Goal: Check status: Check status

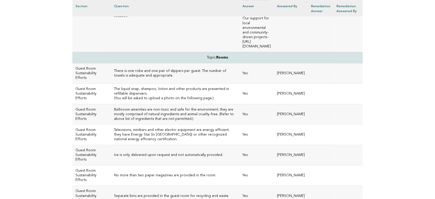
scroll to position [1000, 0]
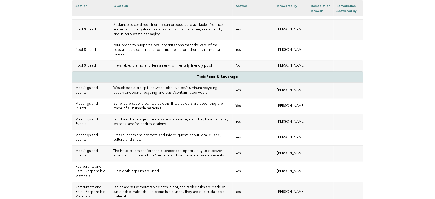
scroll to position [217, 0]
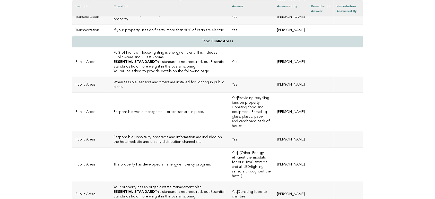
scroll to position [1000, 0]
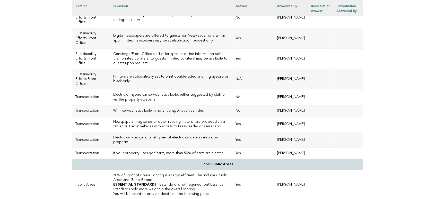
scroll to position [886, 0]
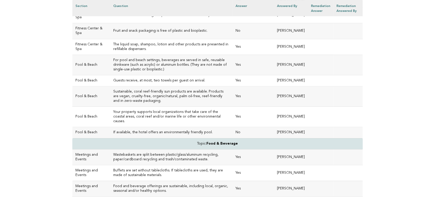
scroll to position [162, 0]
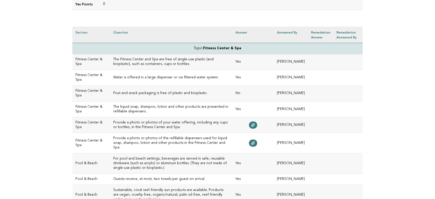
scroll to position [171, 0]
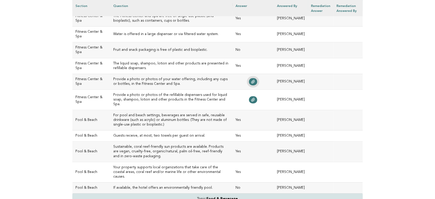
click at [251, 84] on icon at bounding box center [253, 81] width 4 height 4
click at [251, 102] on icon at bounding box center [253, 99] width 4 height 4
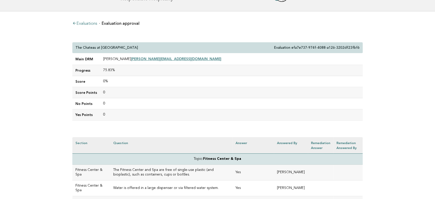
scroll to position [0, 0]
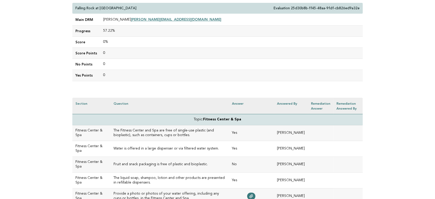
scroll to position [143, 0]
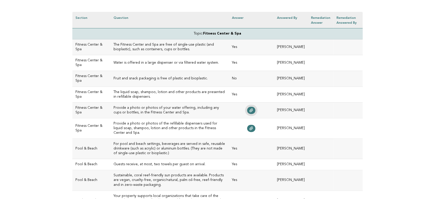
click at [249, 112] on icon at bounding box center [251, 110] width 4 height 4
click at [247, 132] on link at bounding box center [251, 128] width 8 height 7
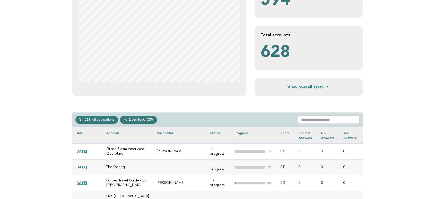
scroll to position [143, 0]
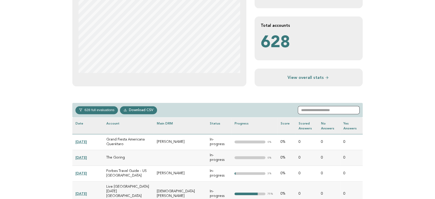
click at [344, 111] on input "text" at bounding box center [329, 110] width 62 height 8
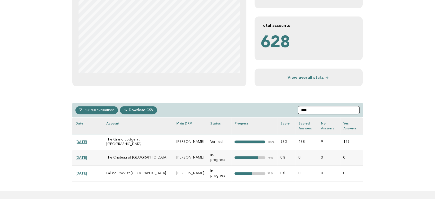
type input "****"
click at [87, 171] on link "[DATE]" at bounding box center [81, 173] width 12 height 4
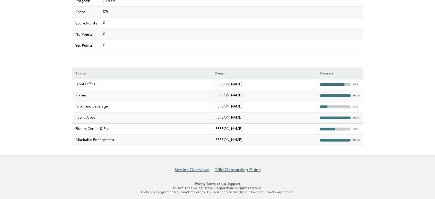
scroll to position [120, 0]
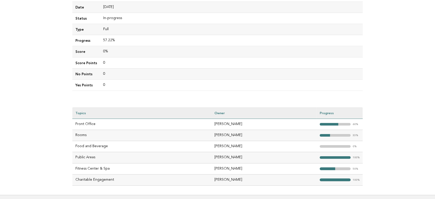
scroll to position [120, 0]
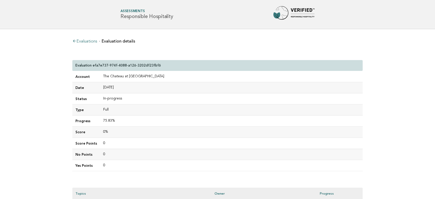
scroll to position [120, 0]
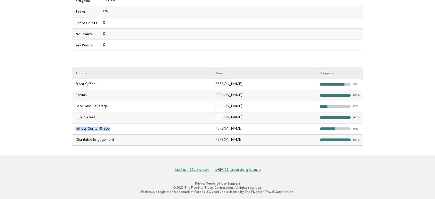
drag, startPoint x: 118, startPoint y: 129, endPoint x: 74, endPoint y: 129, distance: 44.0
click at [74, 129] on td "Fitness Center & Spa" at bounding box center [141, 128] width 139 height 11
copy td "Fitness Center & Spa"
